Goal: Task Accomplishment & Management: Complete application form

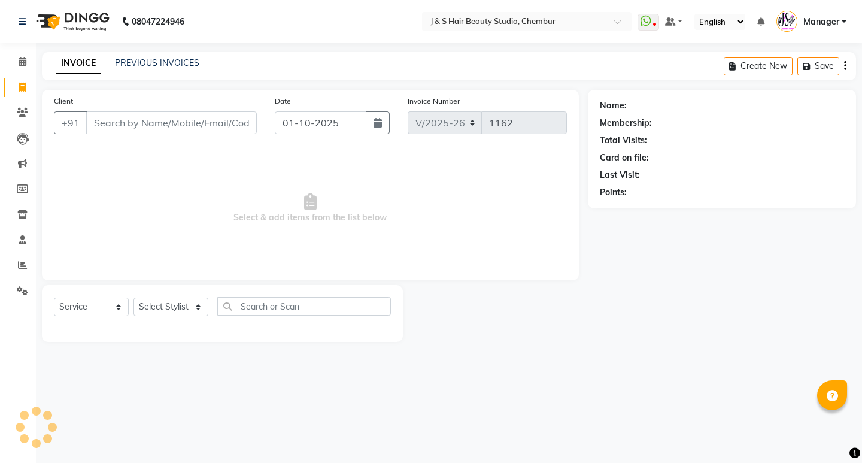
select select "143"
select select "service"
click at [180, 307] on select "Select Stylist Manager [PERSON_NAME] No Preference 1 poonam [PERSON_NAME] Sheet…" at bounding box center [170, 306] width 75 height 19
select select "4179"
click at [133, 297] on select "Select Stylist Manager [PERSON_NAME] No Preference 1 poonam [PERSON_NAME] Sheet…" at bounding box center [170, 306] width 75 height 19
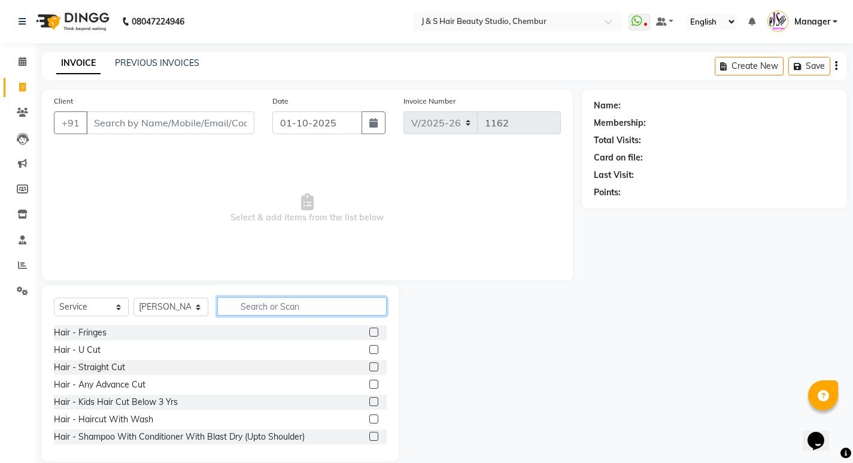
click at [294, 302] on input "text" at bounding box center [301, 306] width 169 height 19
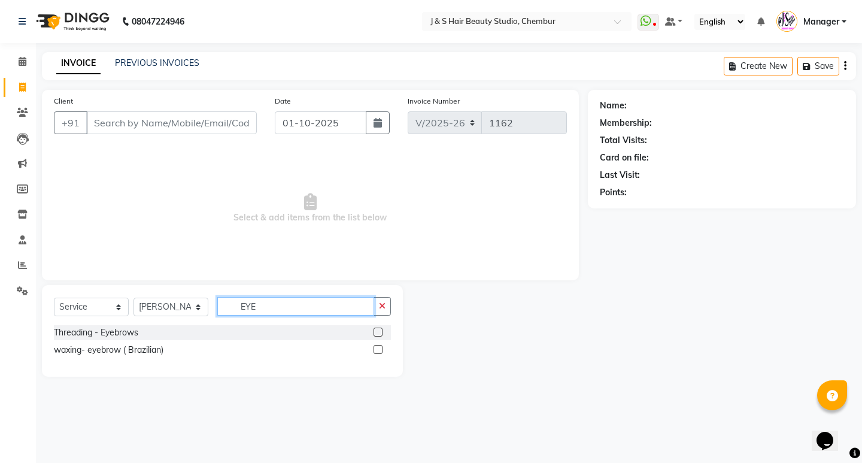
type input "EYE"
click at [377, 331] on label at bounding box center [377, 331] width 9 height 9
click at [377, 331] on input "checkbox" at bounding box center [377, 333] width 8 height 8
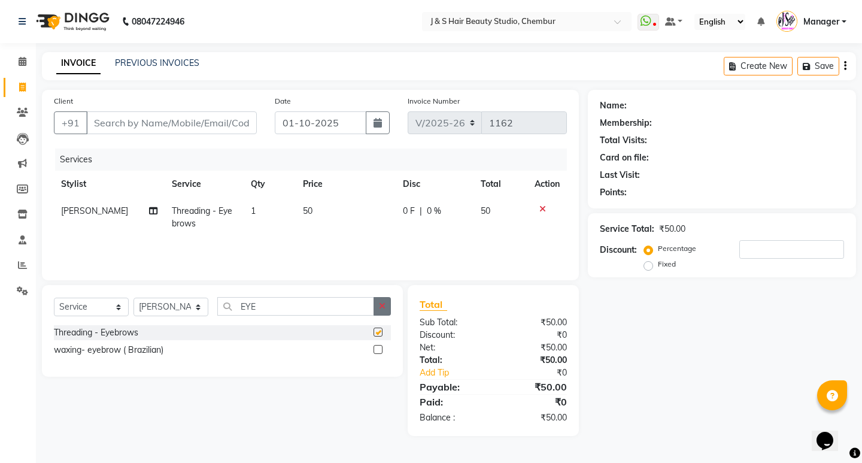
checkbox input "false"
click at [227, 120] on input "Client" at bounding box center [171, 122] width 171 height 23
click at [382, 306] on icon "button" at bounding box center [382, 306] width 7 height 8
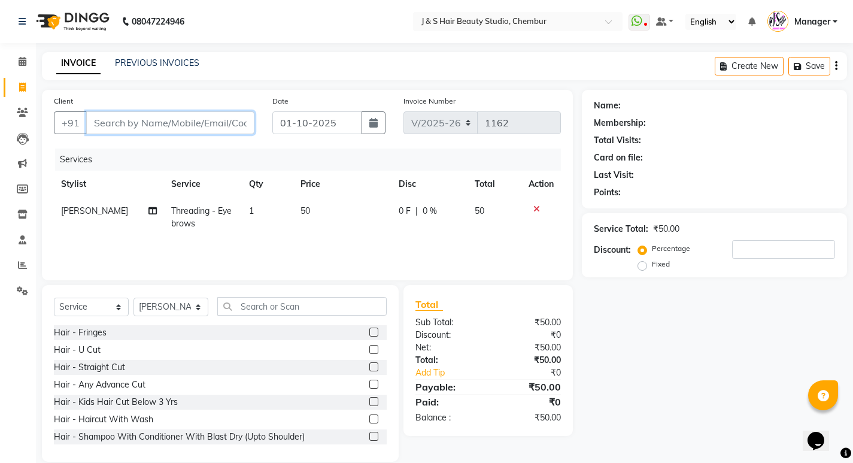
click at [199, 118] on input "Client" at bounding box center [170, 122] width 168 height 23
type input "9"
type input "0"
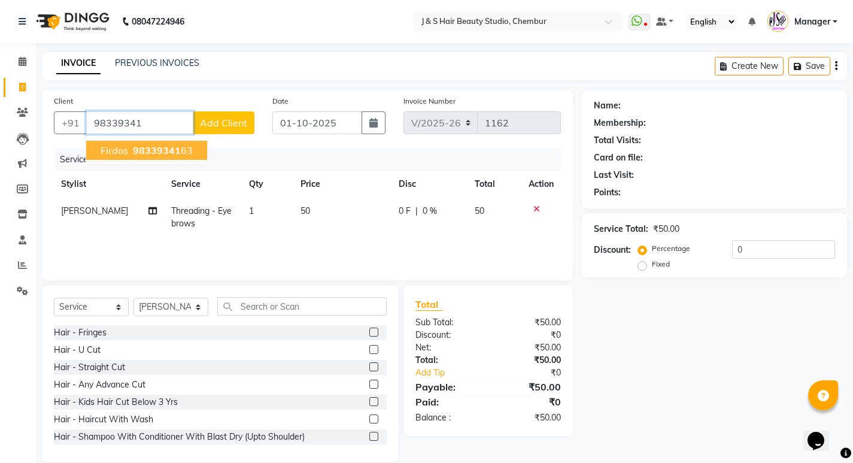
click at [183, 144] on ngb-highlight "98339341 63" at bounding box center [161, 150] width 62 height 12
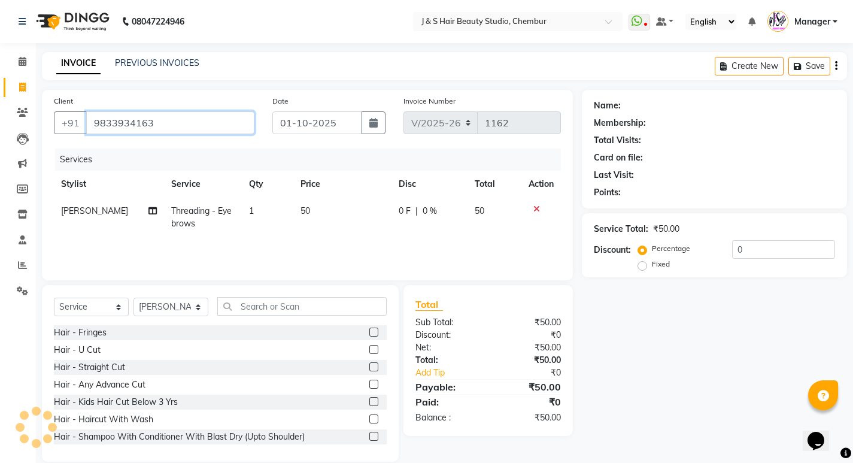
type input "9833934163"
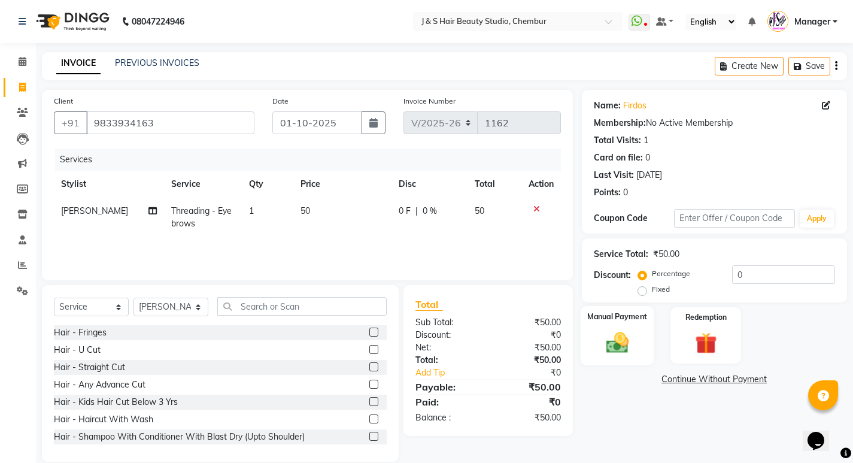
click at [628, 335] on img at bounding box center [617, 342] width 37 height 26
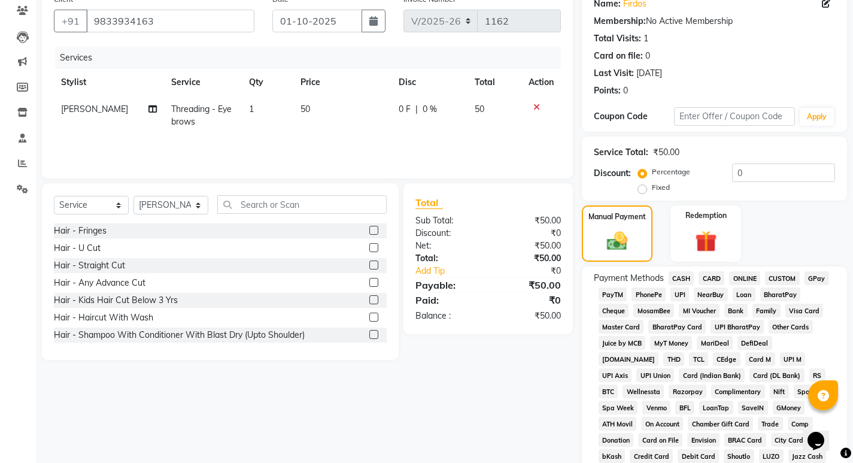
scroll to position [120, 0]
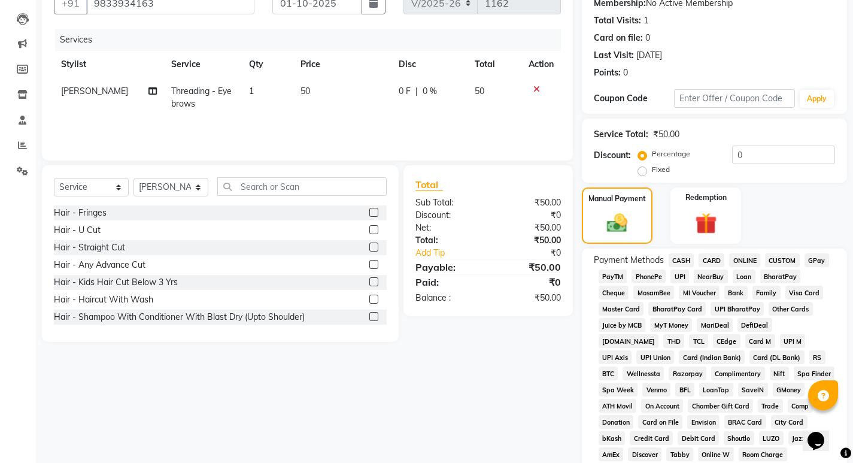
click at [678, 257] on span "CASH" at bounding box center [682, 260] width 26 height 14
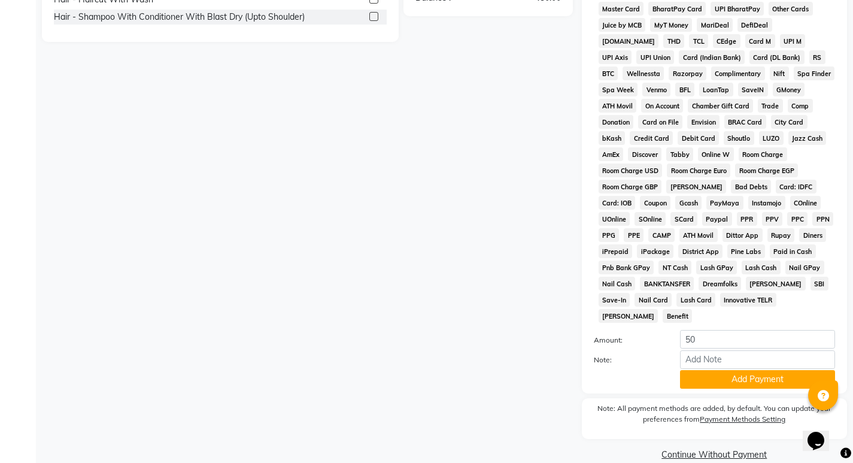
scroll to position [422, 0]
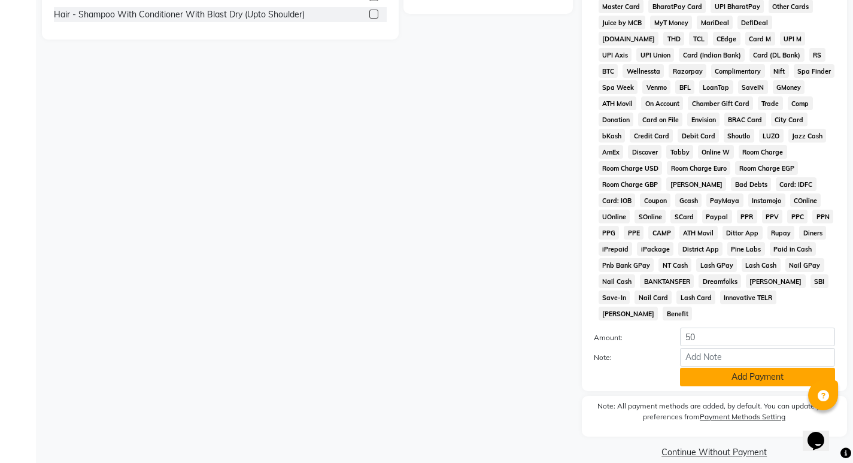
click at [714, 368] on button "Add Payment" at bounding box center [757, 377] width 155 height 19
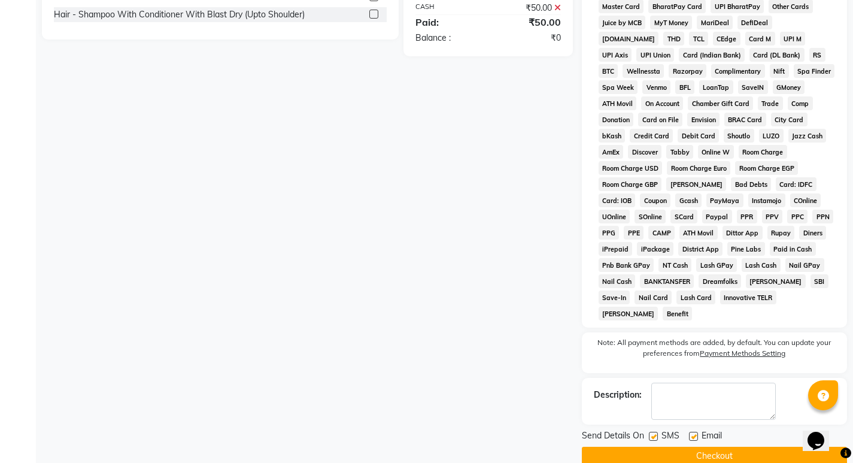
click at [667, 447] on button "Checkout" at bounding box center [714, 456] width 265 height 19
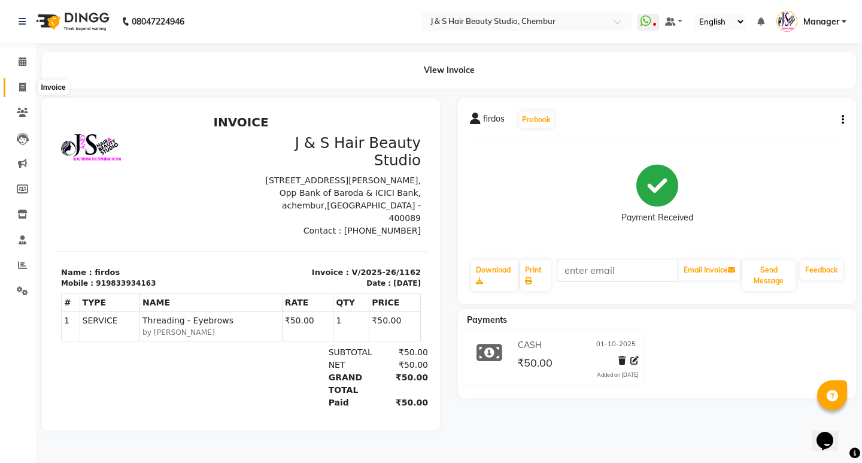
click at [19, 86] on icon at bounding box center [22, 87] width 7 height 9
select select "service"
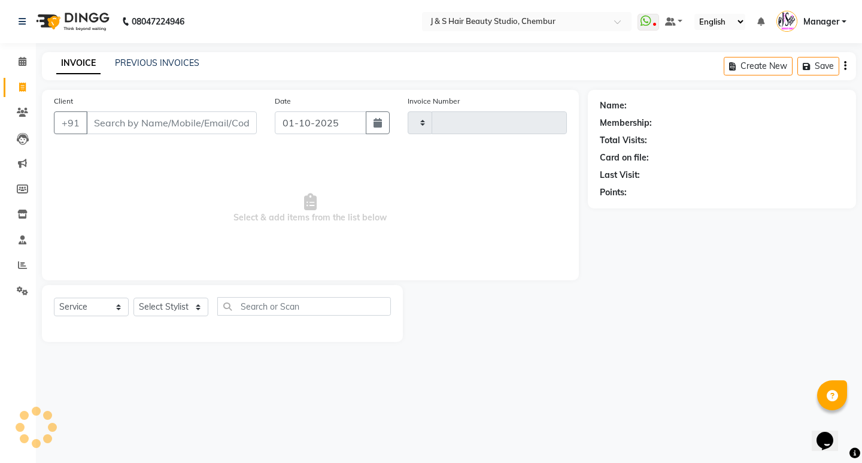
type input "1163"
select select "143"
click at [171, 311] on select "Select Stylist Manager [PERSON_NAME] No Preference 1 poonam [PERSON_NAME] Sheet…" at bounding box center [170, 306] width 75 height 19
select select "4180"
click at [133, 297] on select "Select Stylist Manager [PERSON_NAME] No Preference 1 poonam [PERSON_NAME] Sheet…" at bounding box center [170, 306] width 75 height 19
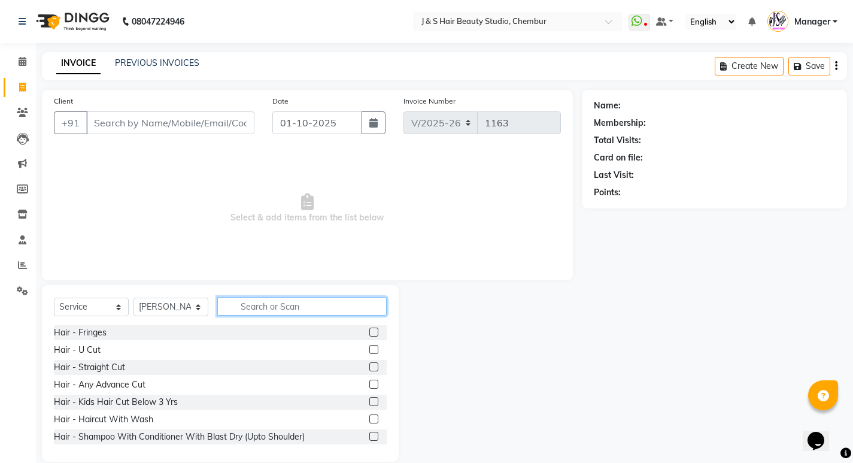
click at [258, 302] on input "text" at bounding box center [301, 306] width 169 height 19
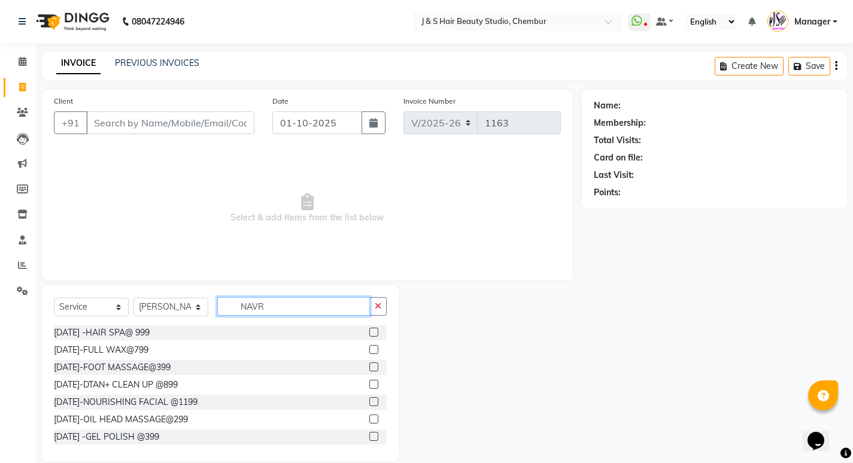
type input "NAVR"
click at [369, 400] on label at bounding box center [373, 401] width 9 height 9
click at [369, 400] on input "checkbox" at bounding box center [373, 402] width 8 height 8
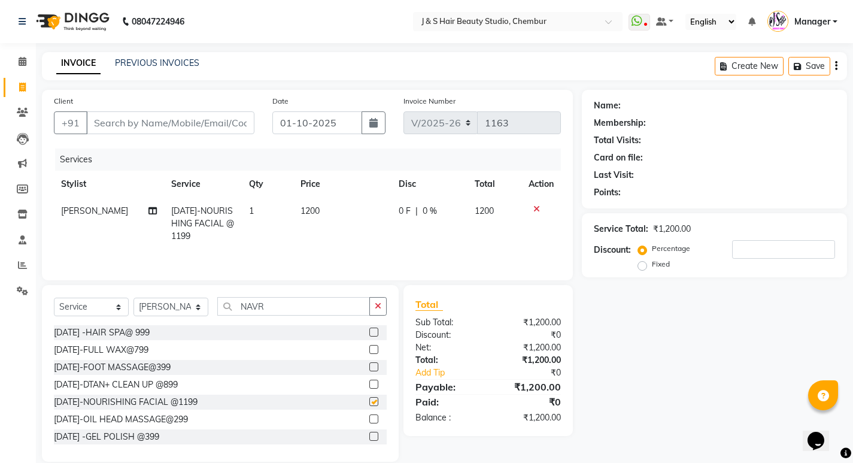
checkbox input "false"
click at [380, 305] on icon "button" at bounding box center [378, 306] width 7 height 8
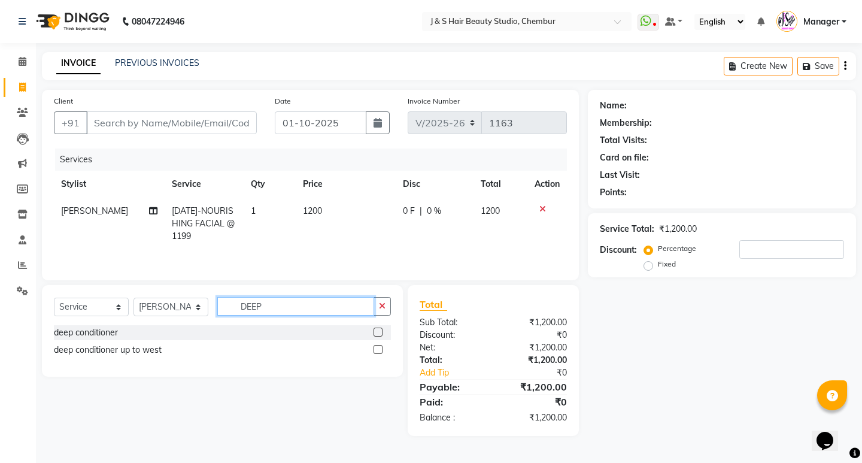
type input "DEEP"
drag, startPoint x: 377, startPoint y: 349, endPoint x: 378, endPoint y: 338, distance: 10.8
click at [377, 347] on label at bounding box center [377, 349] width 9 height 9
click at [377, 347] on input "checkbox" at bounding box center [377, 350] width 8 height 8
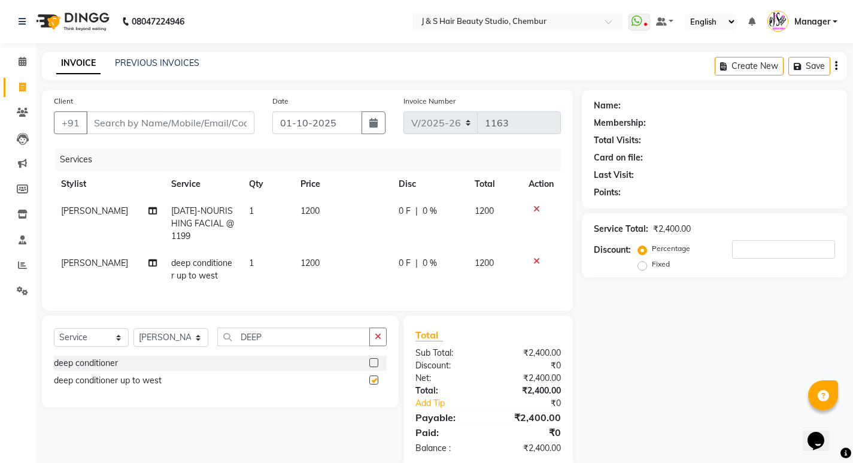
checkbox input "false"
click at [189, 125] on input "Client" at bounding box center [170, 122] width 168 height 23
type input "S"
type input "0"
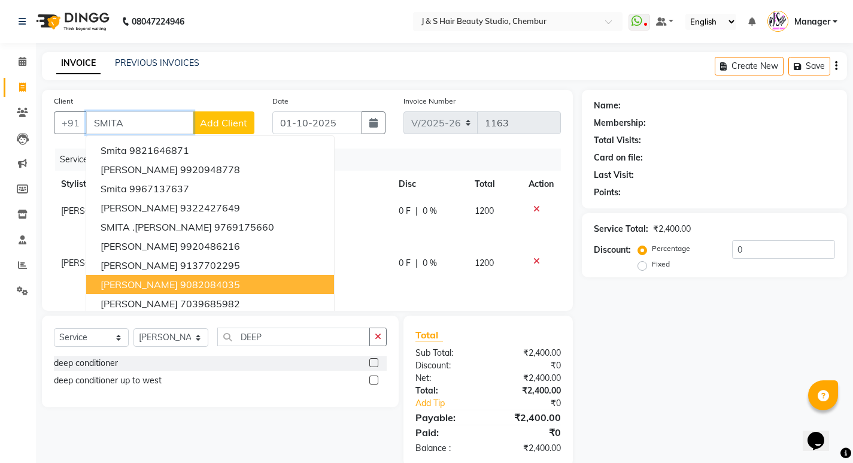
click at [187, 282] on ngb-highlight "9082084035" at bounding box center [210, 284] width 60 height 12
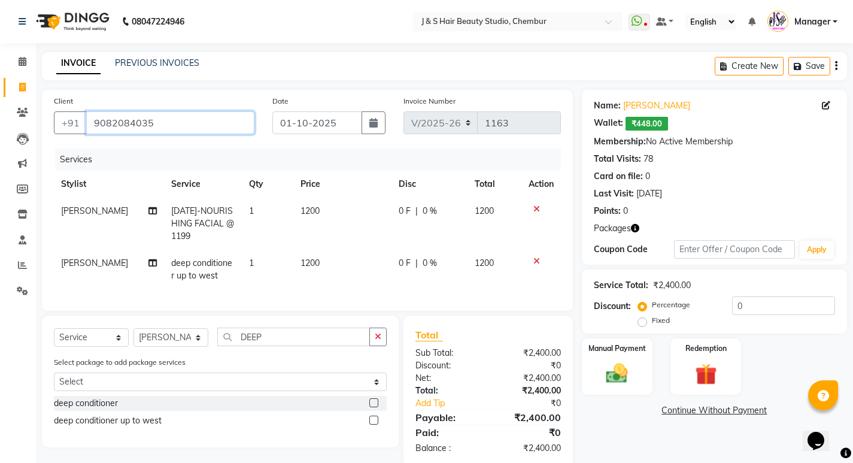
click at [233, 128] on input "9082084035" at bounding box center [170, 122] width 168 height 23
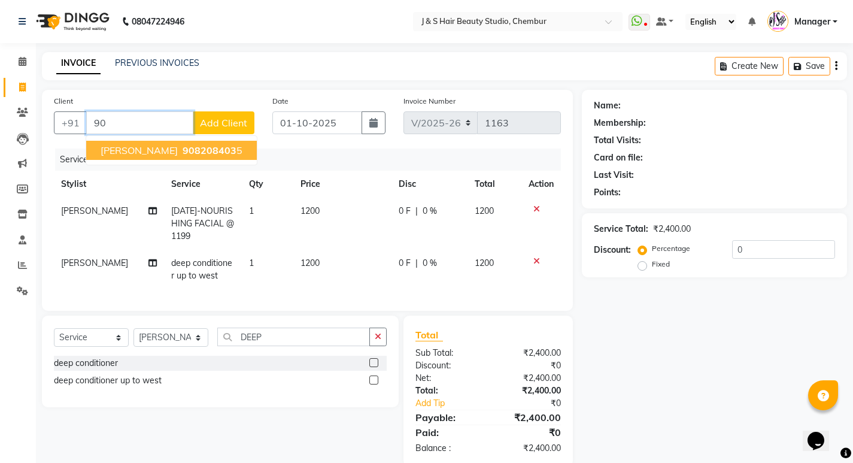
type input "9"
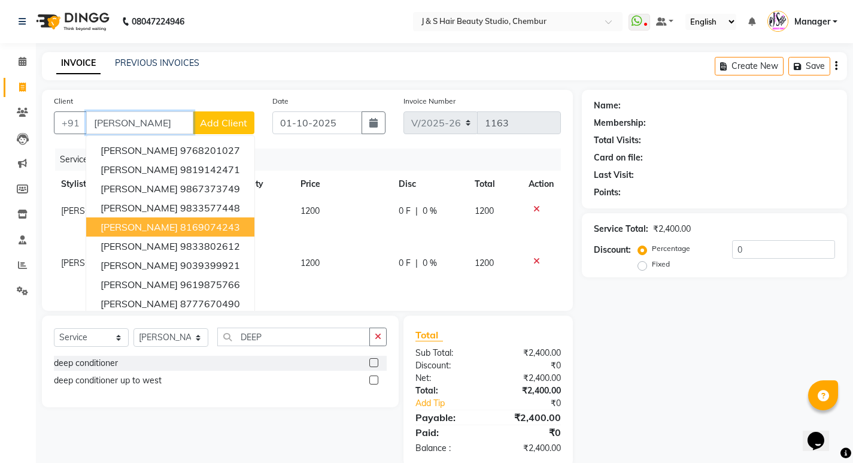
click at [180, 221] on ngb-highlight "8169074243" at bounding box center [210, 227] width 60 height 12
type input "8169074243"
select select "1: Object"
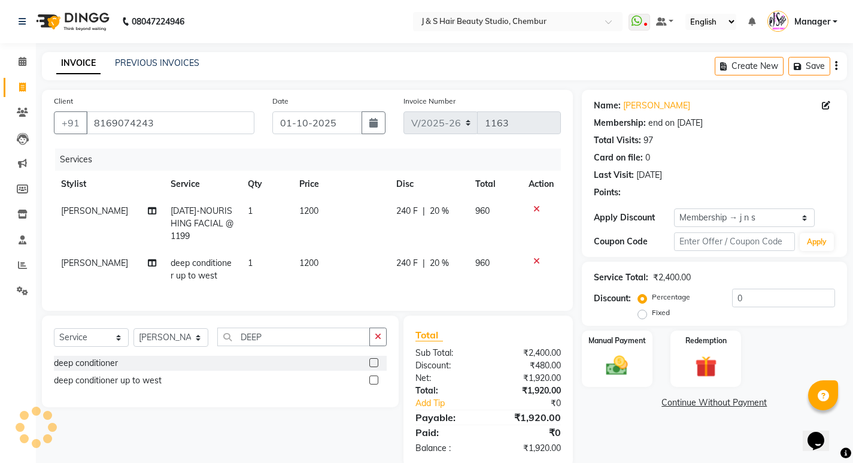
type input "20"
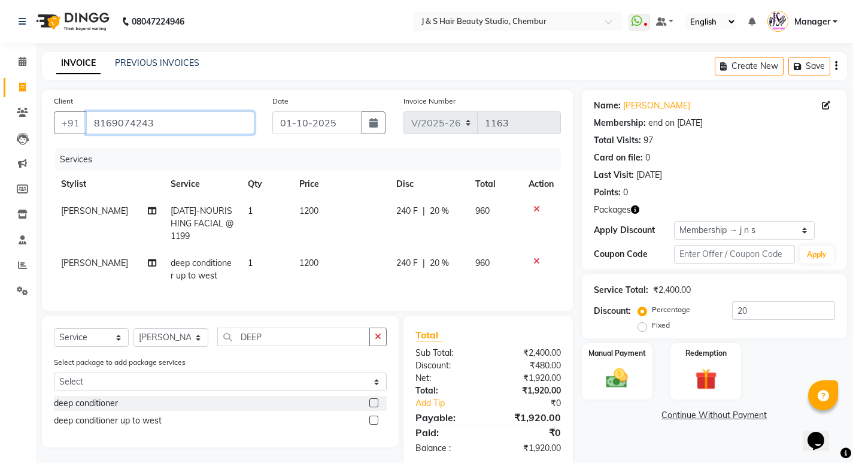
click at [203, 120] on input "8169074243" at bounding box center [170, 122] width 168 height 23
type input "816907424"
type input "0"
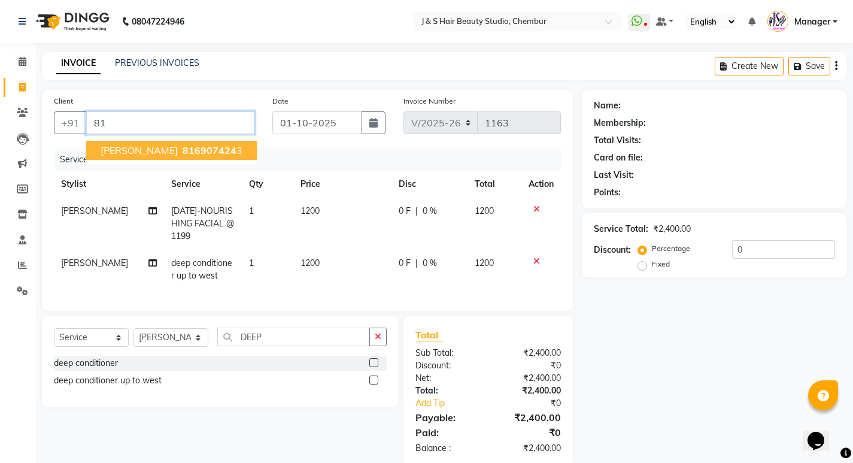
type input "8"
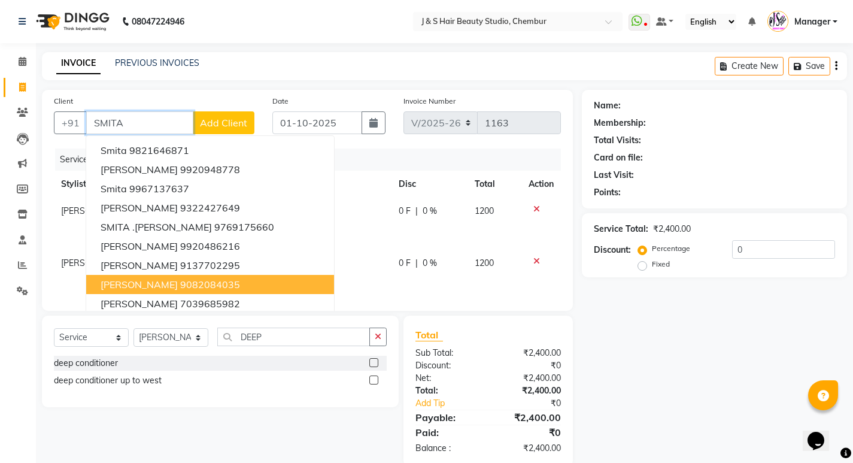
click at [144, 283] on span "[PERSON_NAME]" at bounding box center [139, 284] width 77 height 12
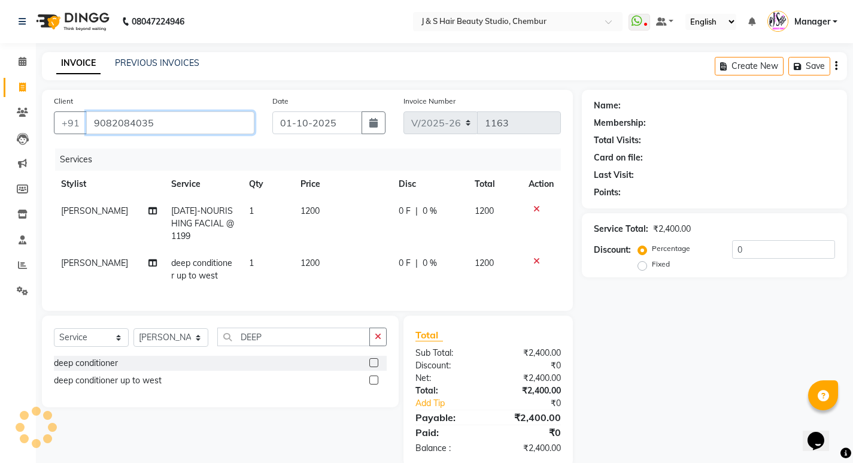
type input "9082084035"
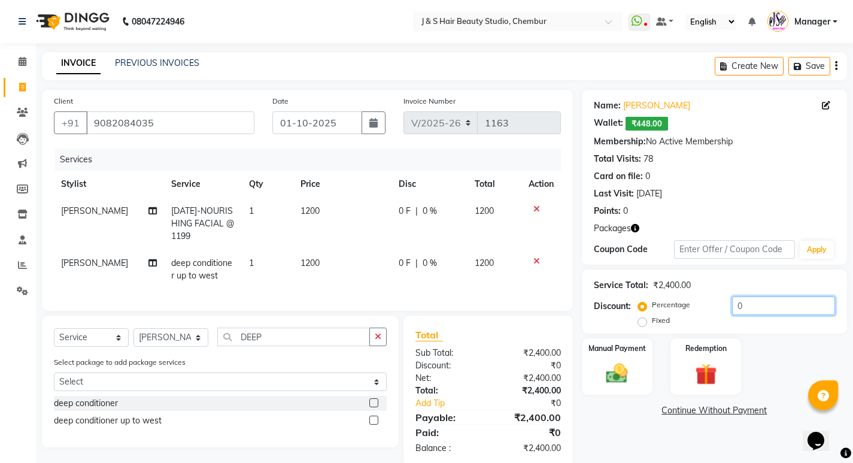
click at [751, 301] on input "0" at bounding box center [783, 305] width 103 height 19
type input "15"
click at [438, 211] on span "15 %" at bounding box center [439, 211] width 19 height 13
select select "4180"
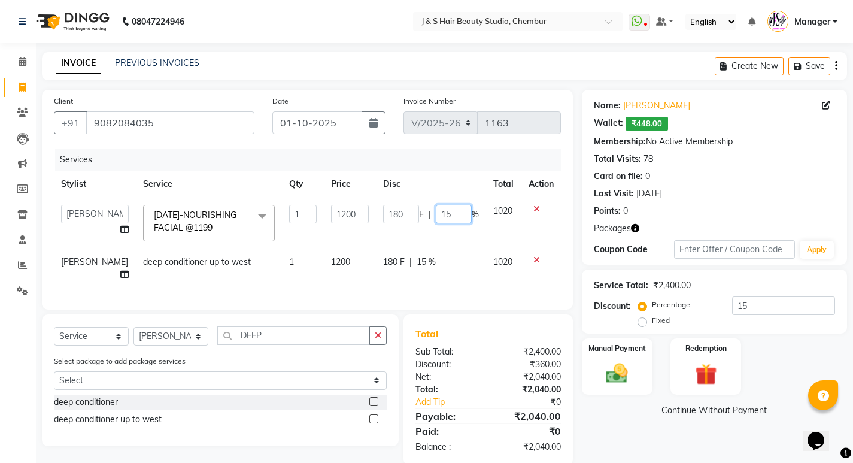
click at [457, 211] on input "15" at bounding box center [454, 214] width 36 height 19
type input "1"
type input "00"
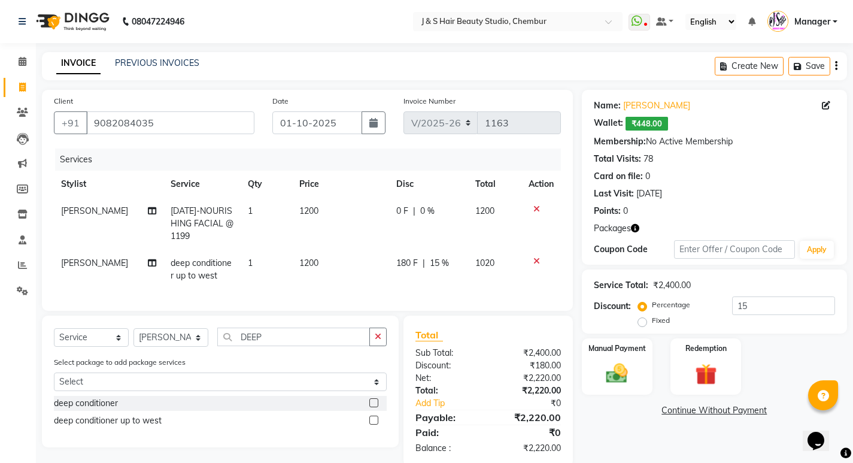
click at [445, 233] on td "0 F | 0 %" at bounding box center [428, 224] width 79 height 52
select select "4180"
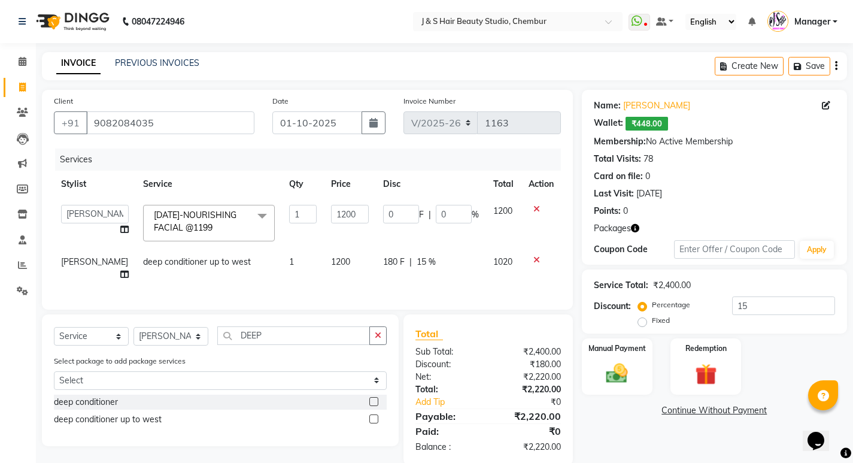
click at [401, 235] on td "0 F | 0 %" at bounding box center [431, 223] width 110 height 51
click at [343, 269] on td "1200" at bounding box center [350, 268] width 52 height 40
select select "4180"
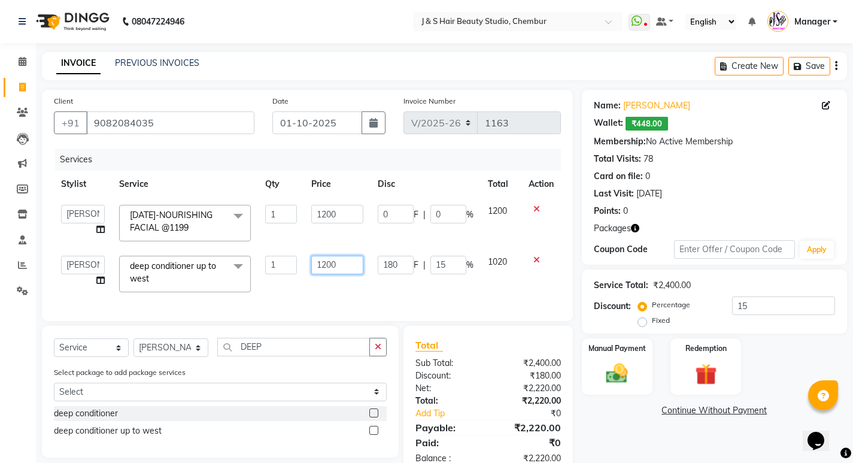
click at [346, 274] on input "1200" at bounding box center [337, 265] width 52 height 19
type input "1500"
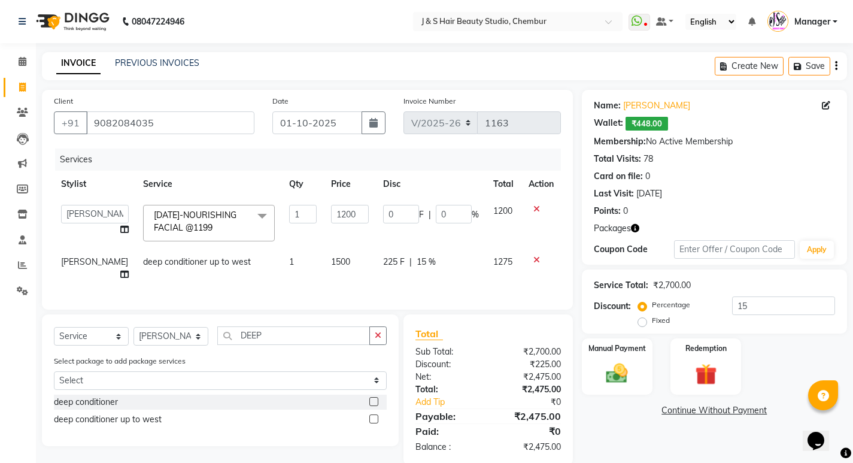
click at [350, 294] on div "Services Stylist Service Qty Price Disc Total Action Manager [PERSON_NAME] Mam …" at bounding box center [307, 222] width 507 height 149
click at [601, 371] on img at bounding box center [617, 373] width 37 height 26
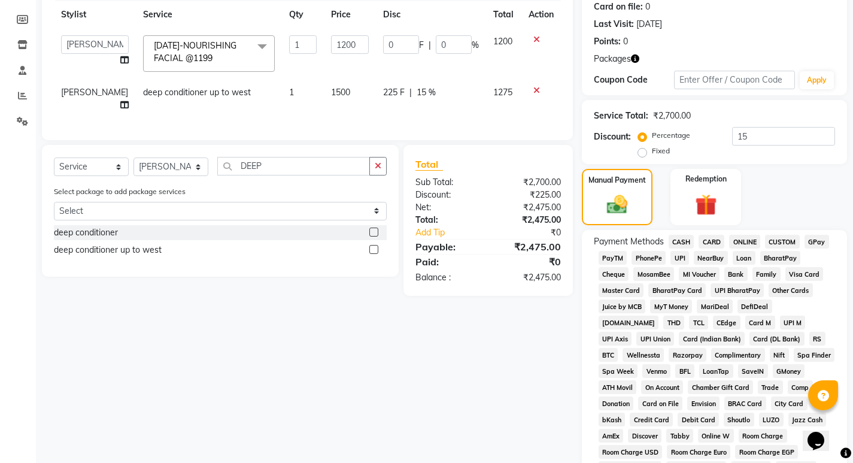
scroll to position [180, 0]
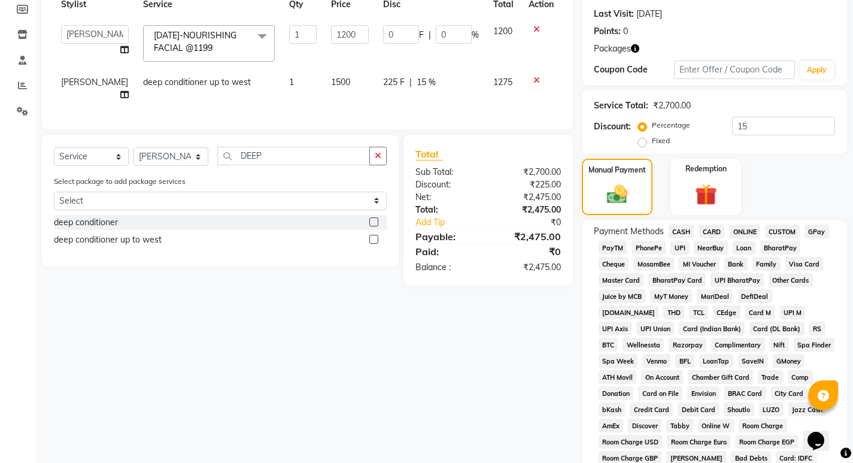
click at [813, 229] on span "GPay" at bounding box center [816, 231] width 25 height 14
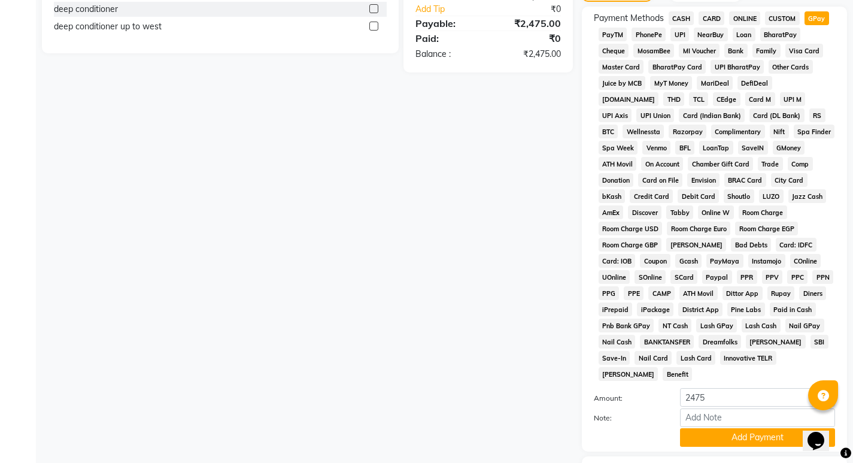
scroll to position [453, 0]
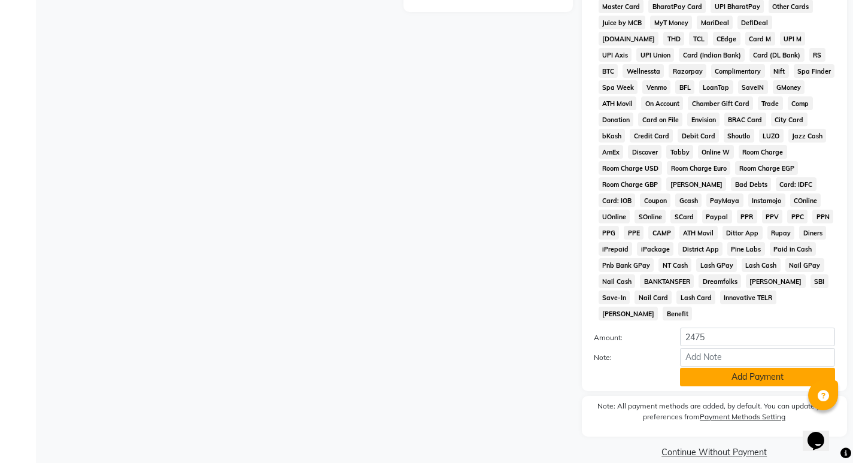
click at [736, 368] on button "Add Payment" at bounding box center [757, 377] width 155 height 19
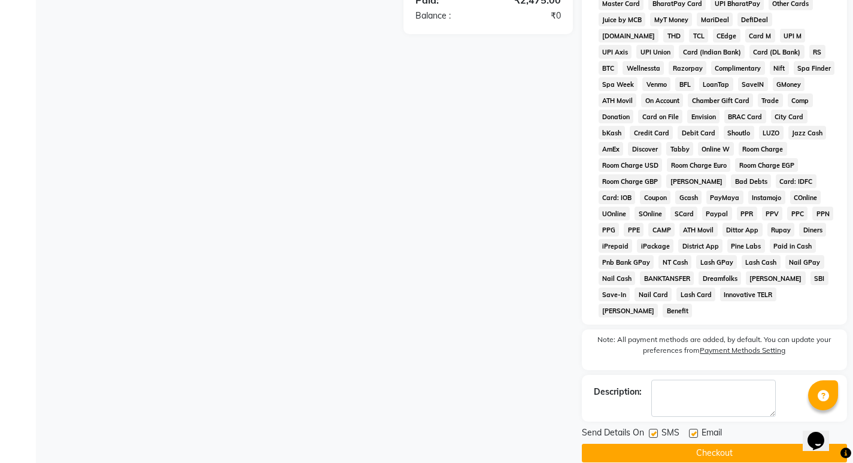
scroll to position [457, 0]
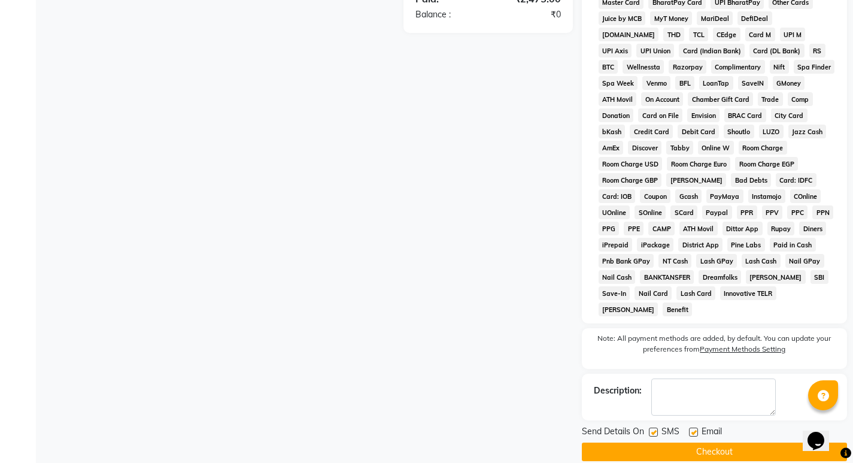
click at [691, 442] on button "Checkout" at bounding box center [714, 451] width 265 height 19
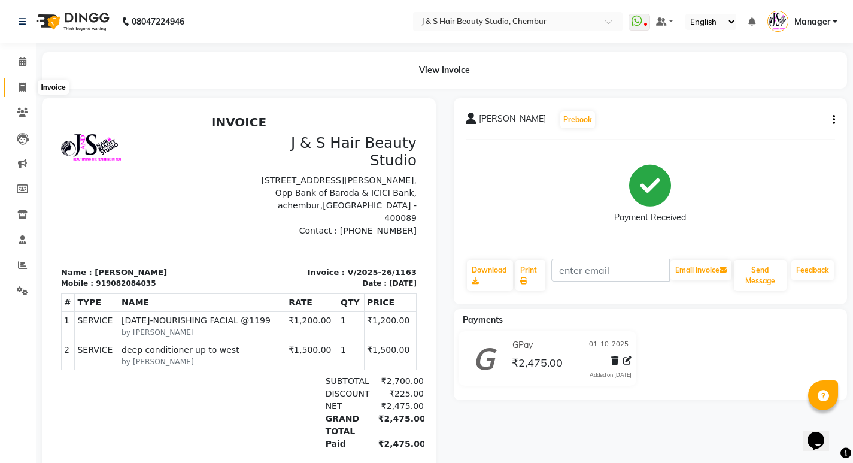
click at [14, 88] on span at bounding box center [22, 88] width 21 height 14
select select "143"
select select "service"
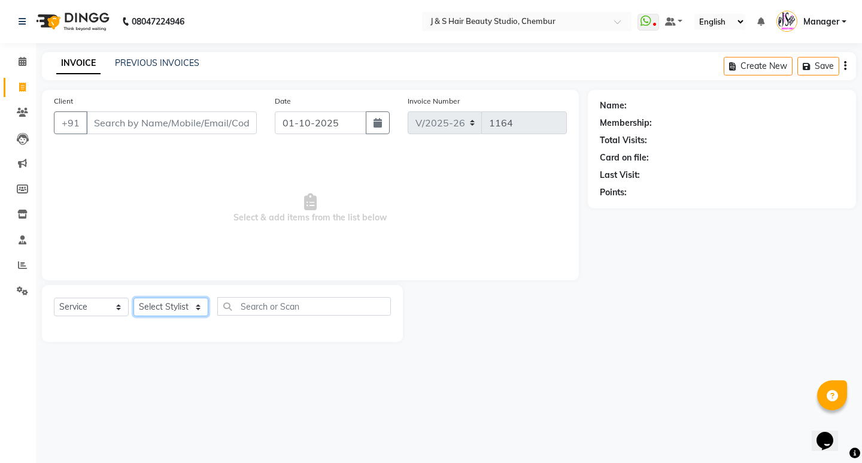
click at [160, 302] on select "Select Stylist Manager [PERSON_NAME] No Preference 1 poonam [PERSON_NAME] Sheet…" at bounding box center [170, 306] width 75 height 19
select select "4179"
click at [133, 297] on select "Select Stylist Manager [PERSON_NAME] No Preference 1 poonam [PERSON_NAME] Sheet…" at bounding box center [170, 306] width 75 height 19
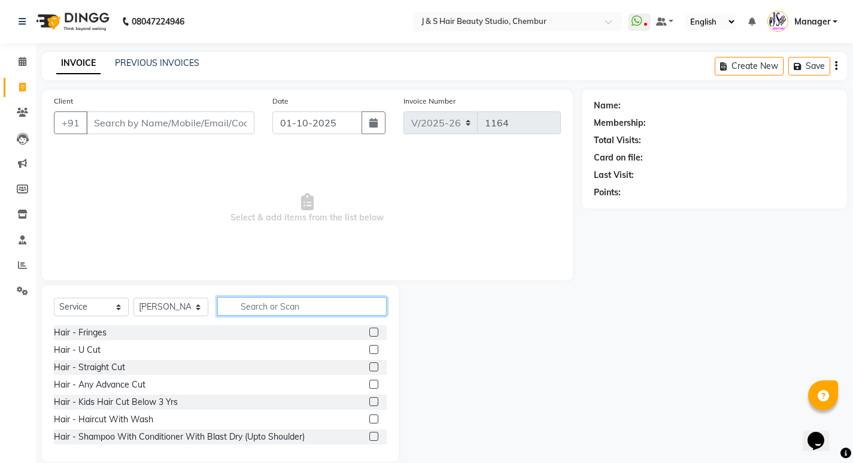
click at [297, 310] on input "text" at bounding box center [301, 306] width 169 height 19
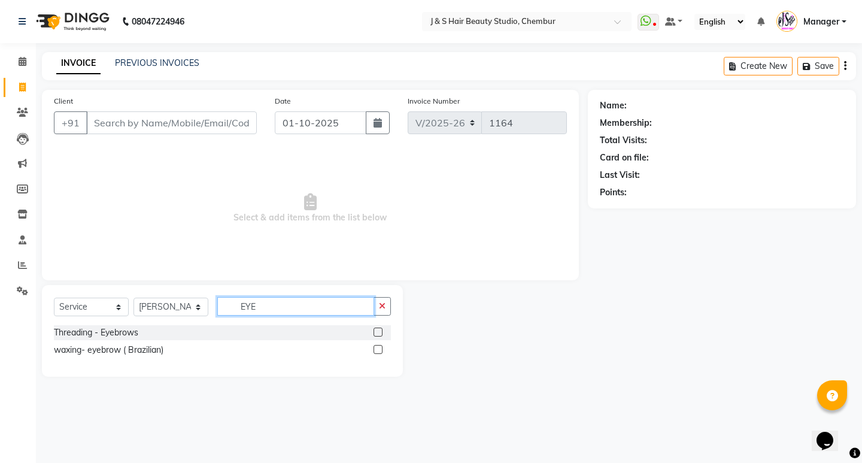
type input "EYE"
click at [378, 327] on label at bounding box center [377, 331] width 9 height 9
click at [378, 329] on input "checkbox" at bounding box center [377, 333] width 8 height 8
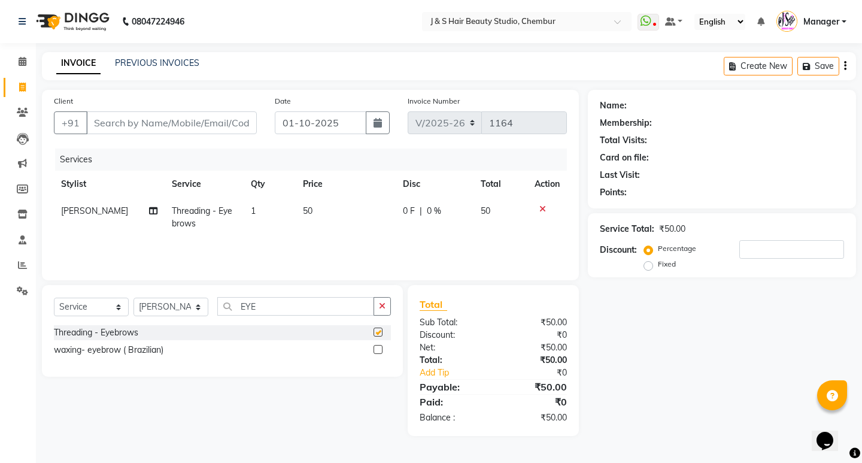
checkbox input "false"
click at [386, 305] on button "button" at bounding box center [381, 306] width 17 height 19
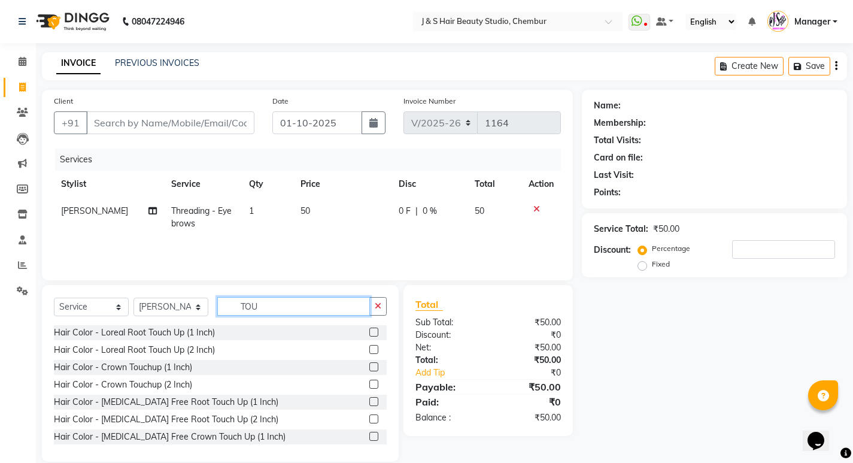
type input "TOU"
click at [369, 400] on label at bounding box center [373, 401] width 9 height 9
click at [369, 400] on input "checkbox" at bounding box center [373, 402] width 8 height 8
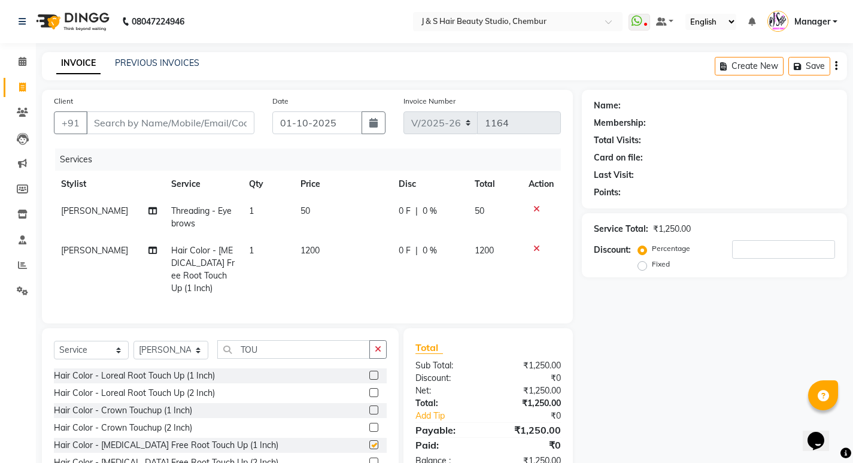
checkbox input "false"
click at [175, 116] on input "Client" at bounding box center [170, 122] width 168 height 23
type input "9"
type input "0"
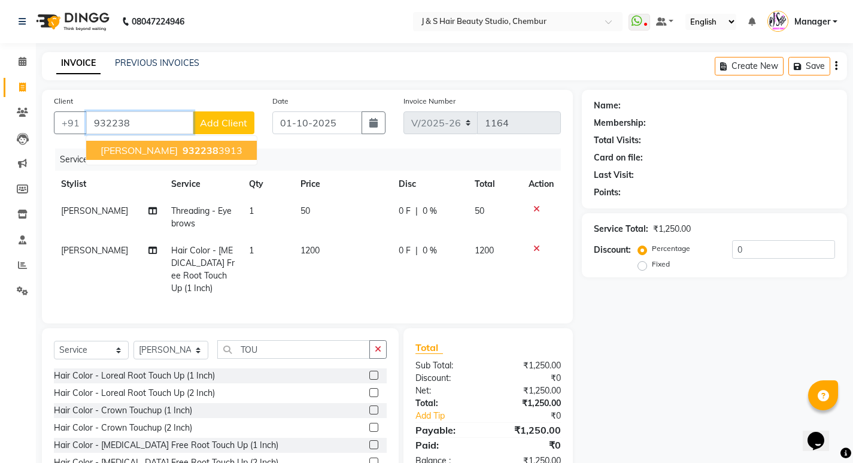
click at [190, 145] on span "932238" at bounding box center [201, 150] width 36 height 12
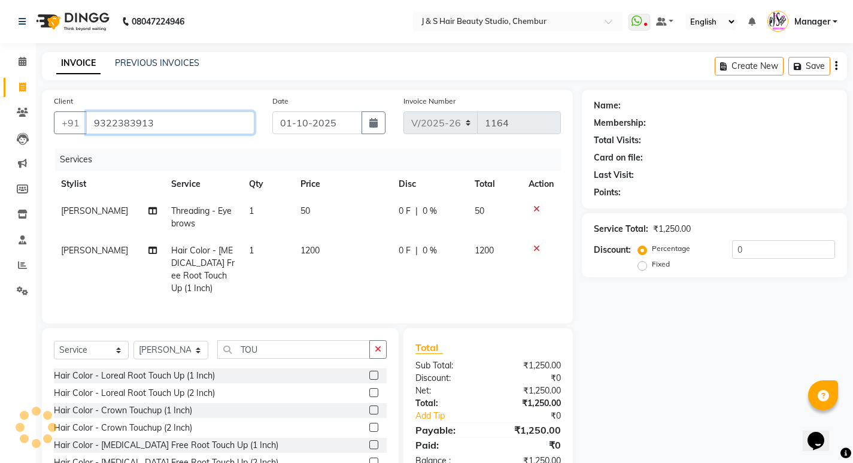
type input "9322383913"
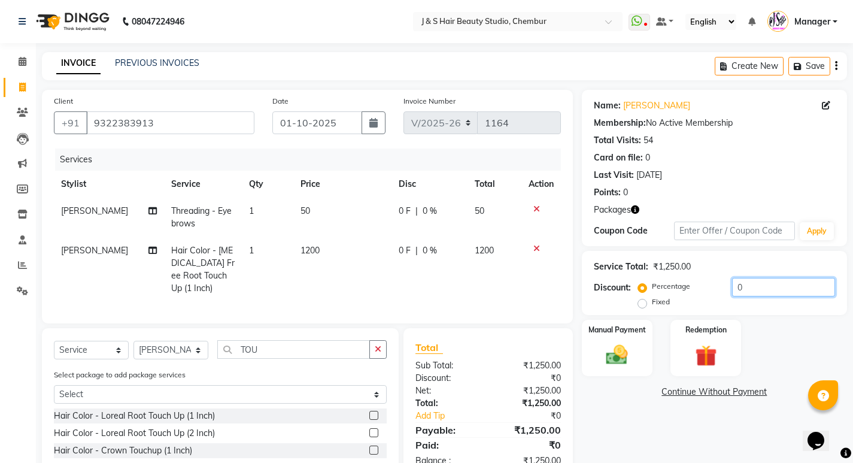
click at [758, 284] on input "0" at bounding box center [783, 287] width 103 height 19
type input "15"
click at [792, 362] on div "Manual Payment Redemption" at bounding box center [714, 348] width 283 height 57
click at [600, 339] on div "Manual Payment" at bounding box center [617, 347] width 74 height 59
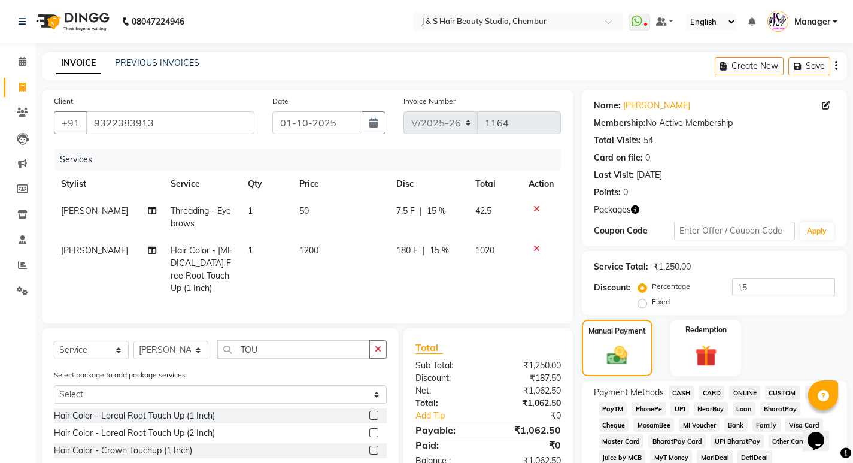
click at [678, 391] on span "CASH" at bounding box center [682, 392] width 26 height 14
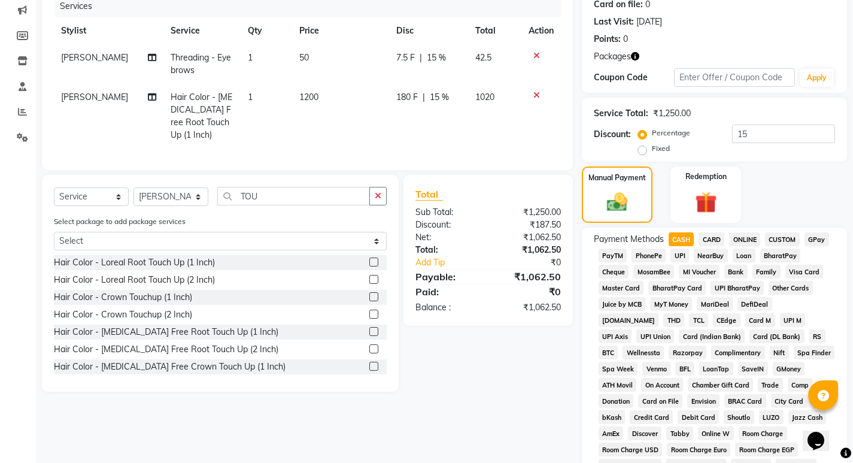
scroll to position [359, 0]
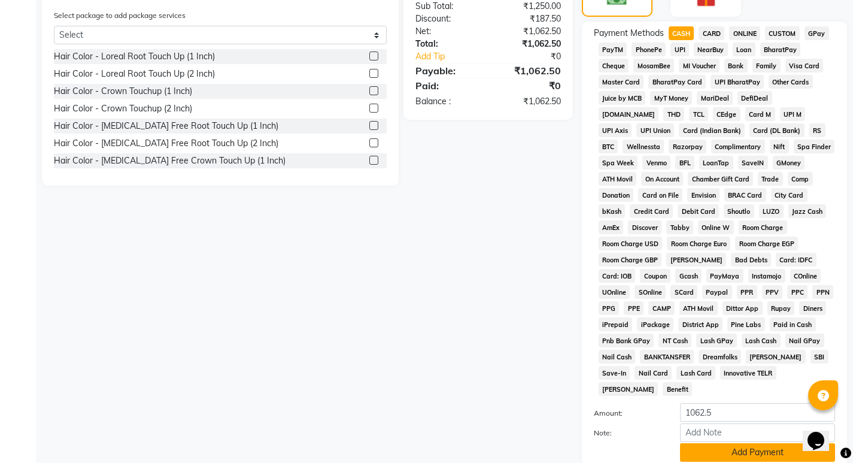
click at [718, 443] on button "Add Payment" at bounding box center [757, 452] width 155 height 19
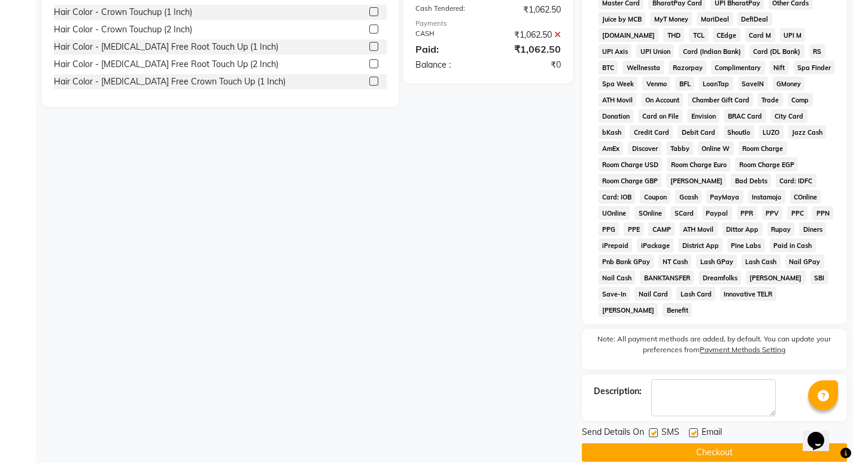
scroll to position [439, 0]
click at [689, 442] on button "Checkout" at bounding box center [714, 451] width 265 height 19
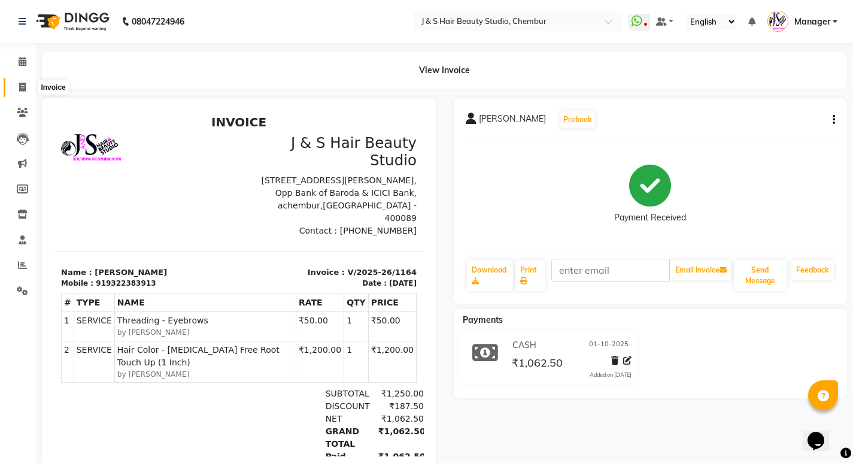
click at [21, 86] on icon at bounding box center [22, 87] width 7 height 9
select select "143"
select select "service"
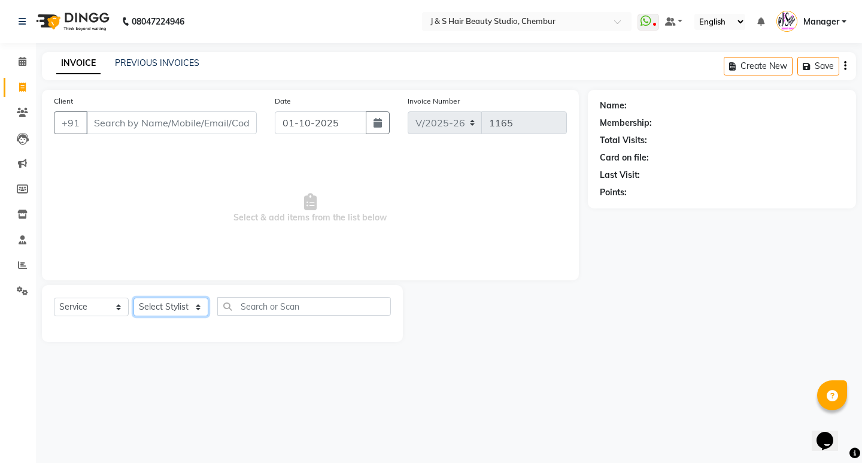
click at [168, 305] on select "Select Stylist Manager [PERSON_NAME] No Preference 1 poonam [PERSON_NAME] Sheet…" at bounding box center [170, 306] width 75 height 19
select select "4180"
click at [133, 297] on select "Select Stylist Manager [PERSON_NAME] No Preference 1 poonam [PERSON_NAME] Sheet…" at bounding box center [170, 306] width 75 height 19
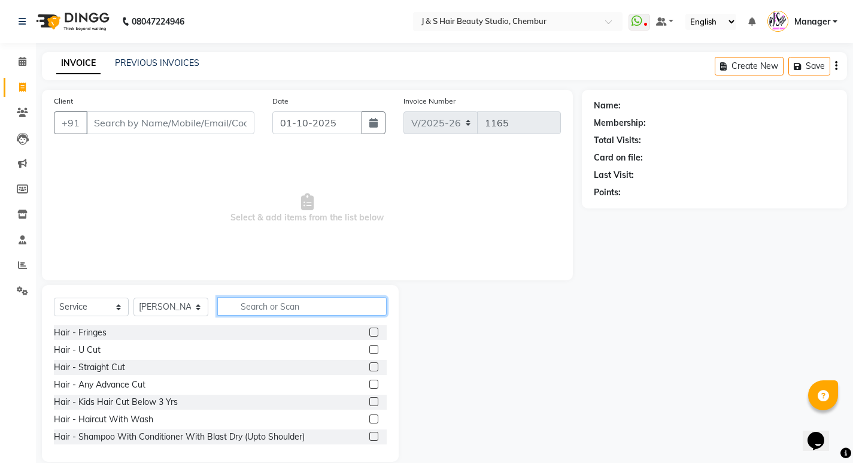
click at [275, 306] on input "text" at bounding box center [301, 306] width 169 height 19
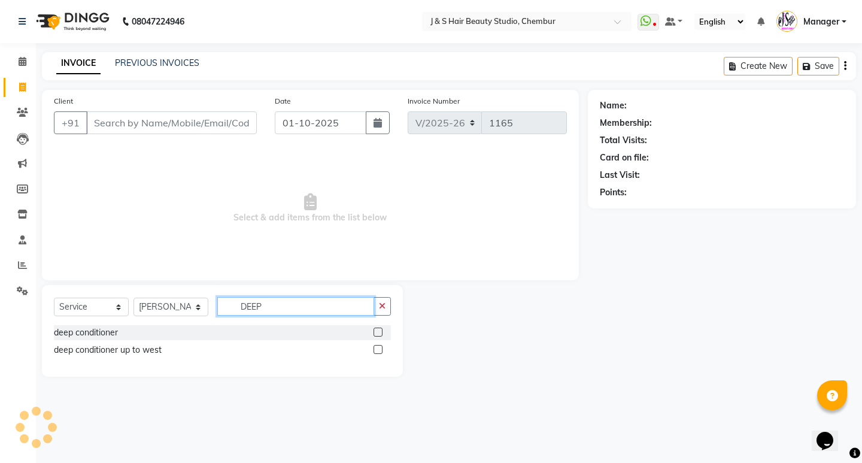
type input "DEEP"
click at [376, 332] on label at bounding box center [377, 331] width 9 height 9
click at [376, 332] on input "checkbox" at bounding box center [377, 333] width 8 height 8
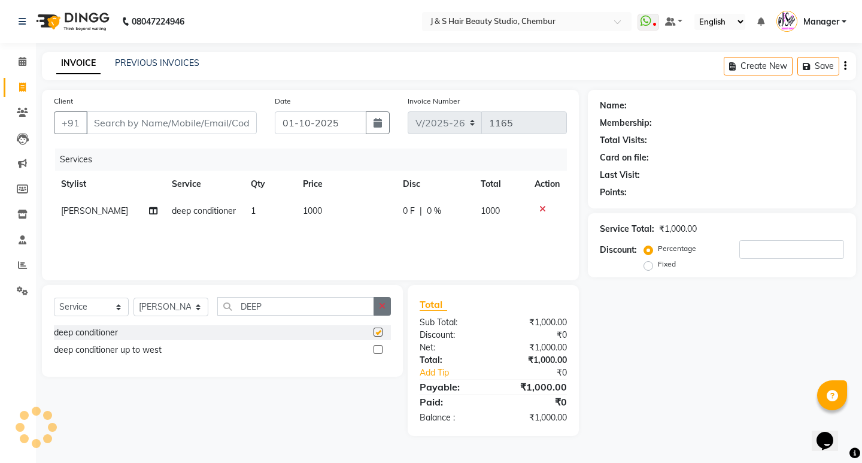
checkbox input "false"
click at [381, 306] on icon "button" at bounding box center [382, 306] width 7 height 8
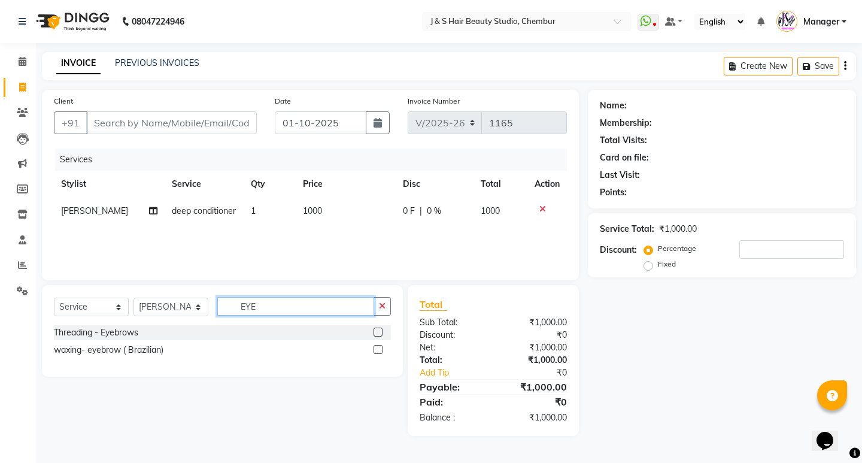
type input "EYE"
click at [378, 332] on label at bounding box center [377, 331] width 9 height 9
click at [378, 332] on input "checkbox" at bounding box center [377, 333] width 8 height 8
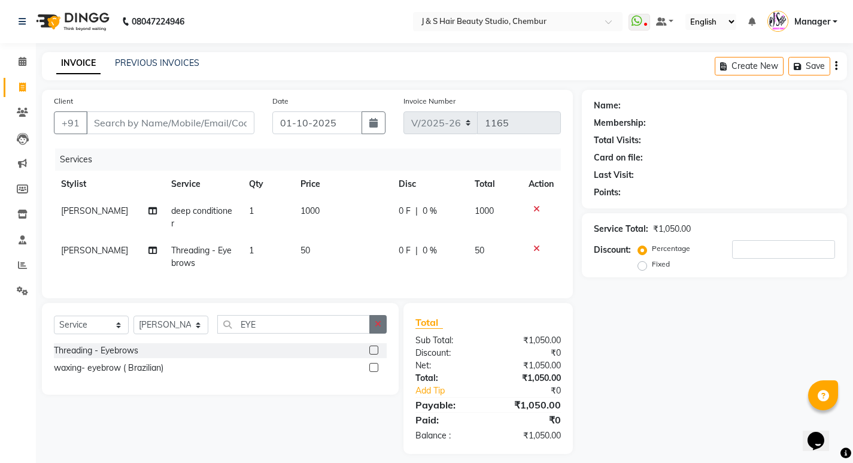
checkbox input "false"
click at [382, 315] on button "button" at bounding box center [377, 324] width 17 height 19
type input "FORE"
click at [375, 345] on label at bounding box center [373, 349] width 9 height 9
click at [375, 347] on input "checkbox" at bounding box center [373, 351] width 8 height 8
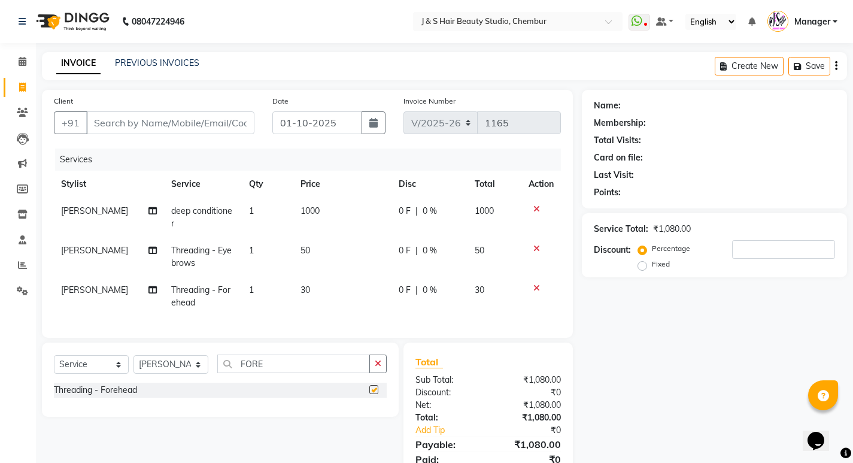
checkbox input "false"
click at [163, 132] on input "Client" at bounding box center [170, 122] width 168 height 23
type input "A"
type input "0"
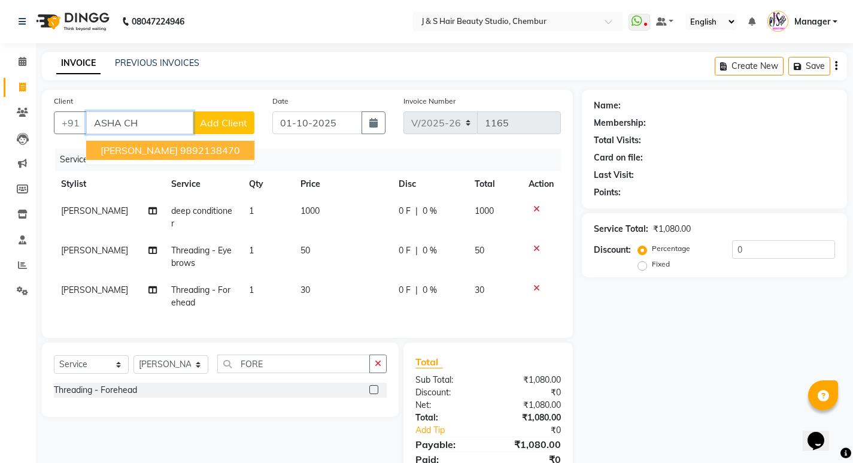
click at [154, 148] on span "[PERSON_NAME]" at bounding box center [139, 150] width 77 height 12
type input "9892138470"
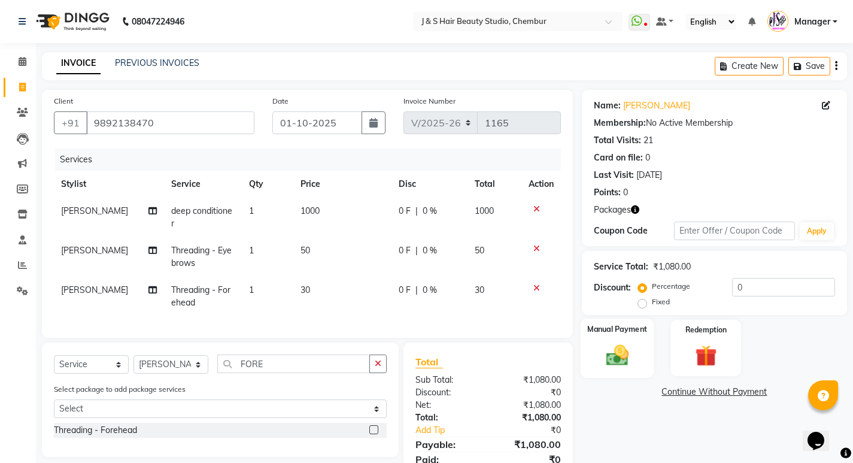
click at [628, 356] on img at bounding box center [617, 355] width 37 height 26
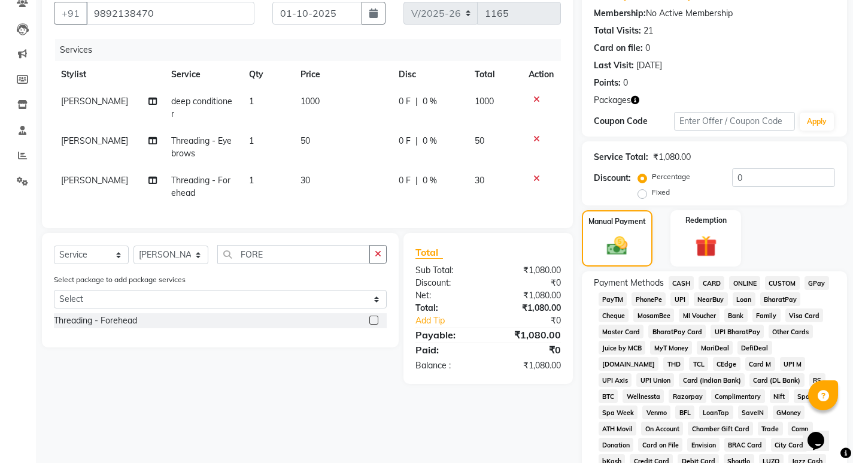
scroll to position [120, 0]
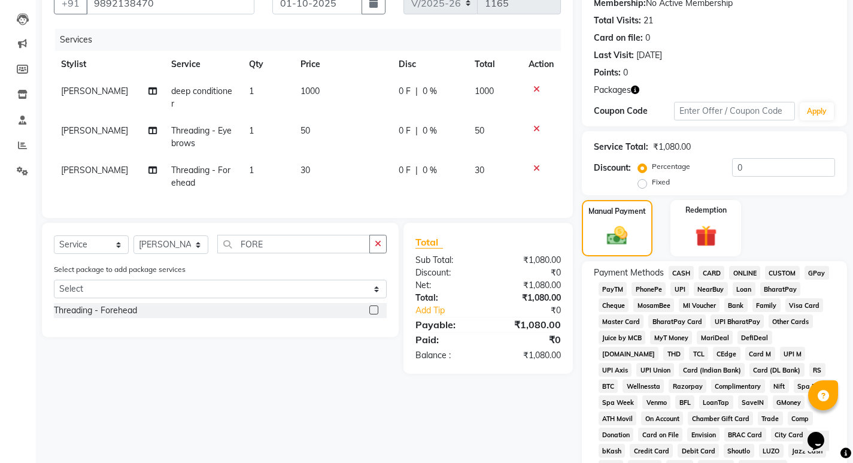
click at [818, 271] on span "GPay" at bounding box center [816, 273] width 25 height 14
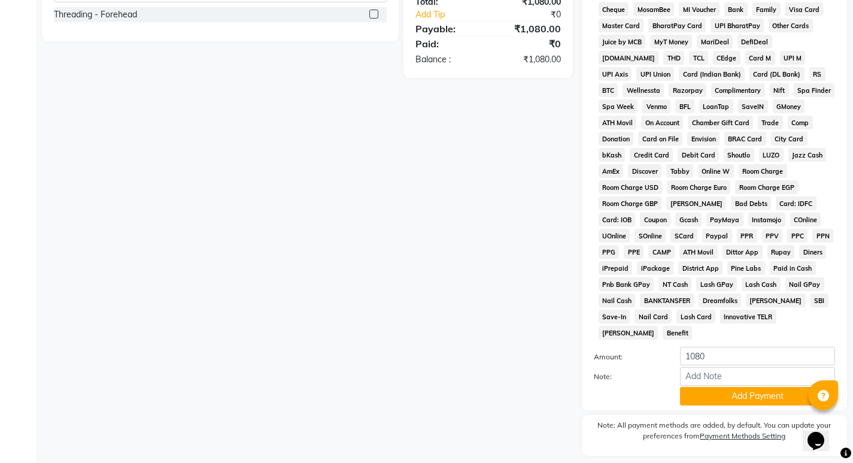
scroll to position [435, 0]
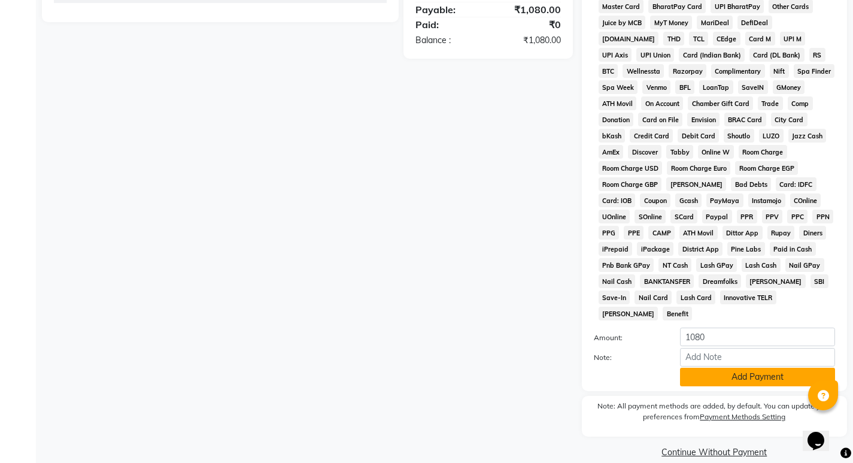
click at [752, 368] on button "Add Payment" at bounding box center [757, 377] width 155 height 19
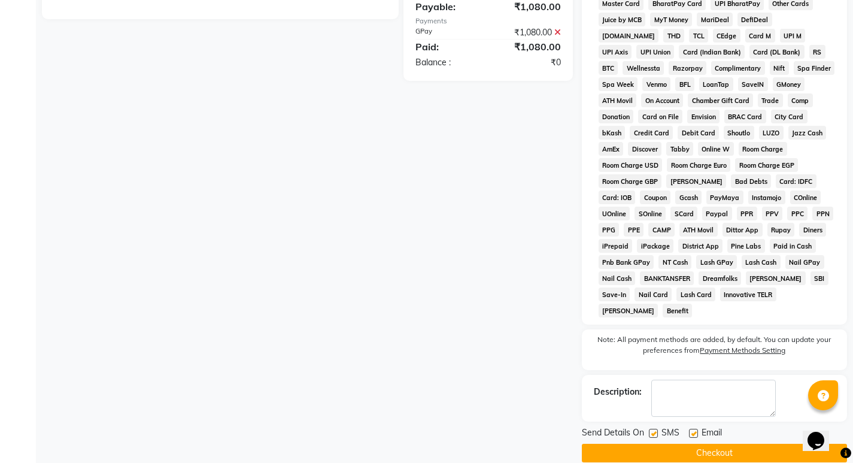
scroll to position [439, 0]
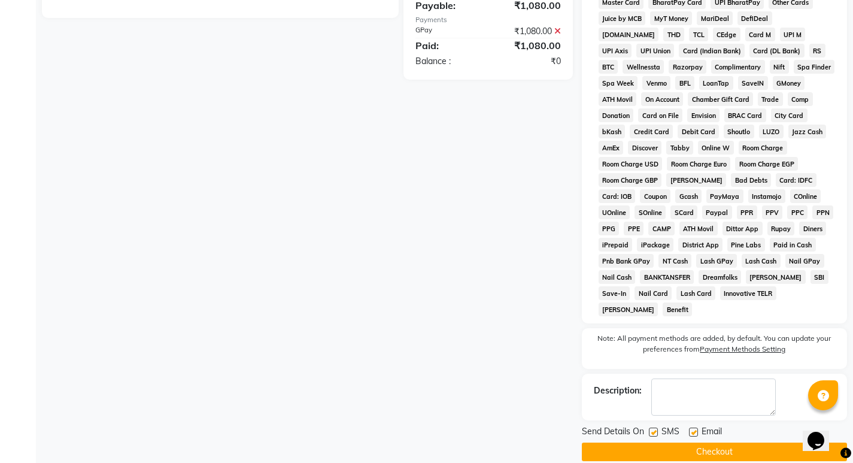
click at [666, 442] on button "Checkout" at bounding box center [714, 451] width 265 height 19
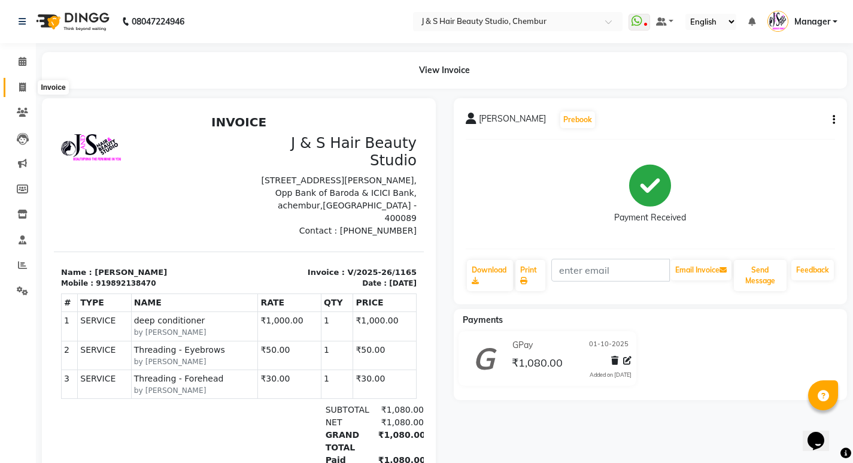
click at [22, 85] on icon at bounding box center [22, 87] width 7 height 9
select select "143"
select select "service"
